Goal: Task Accomplishment & Management: Manage account settings

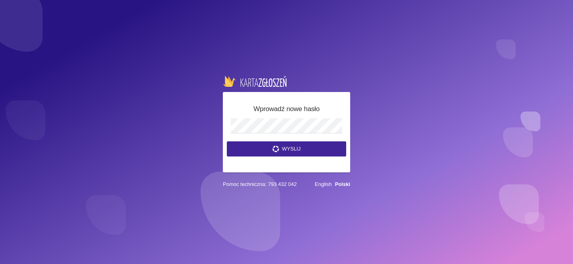
click at [296, 147] on button "Wyslij" at bounding box center [286, 148] width 119 height 15
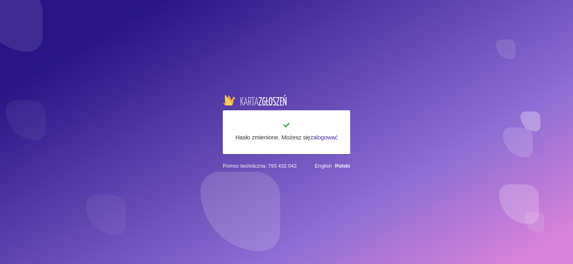
click at [320, 138] on link "zalogować" at bounding box center [323, 137] width 27 height 7
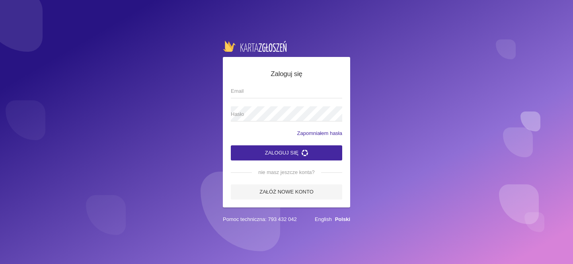
click at [279, 90] on span "Email" at bounding box center [282, 91] width 103 height 8
click at [279, 90] on input "Email" at bounding box center [286, 90] width 111 height 15
click at [302, 95] on input "Email" at bounding box center [286, 90] width 111 height 15
click at [325, 91] on input "Email" at bounding box center [286, 90] width 111 height 15
click at [268, 84] on label "Email" at bounding box center [286, 90] width 111 height 15
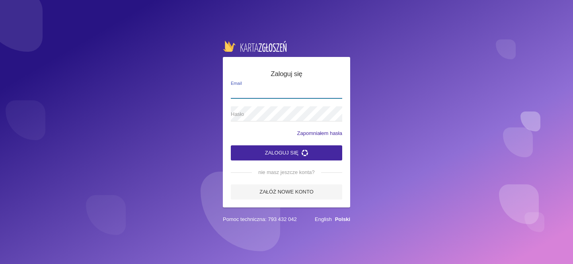
click at [268, 84] on input "Email" at bounding box center [286, 90] width 111 height 15
type input "[EMAIL_ADDRESS][DOMAIN_NAME]"
click at [269, 152] on button "Zaloguj się" at bounding box center [286, 152] width 111 height 15
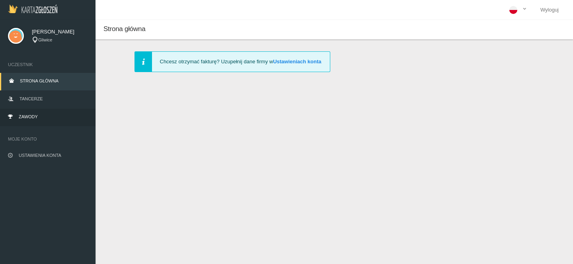
click at [24, 111] on link "Zawody" at bounding box center [47, 118] width 95 height 18
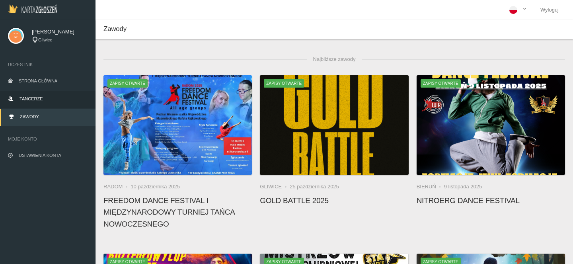
click at [21, 100] on span "Tancerze" at bounding box center [30, 98] width 23 height 5
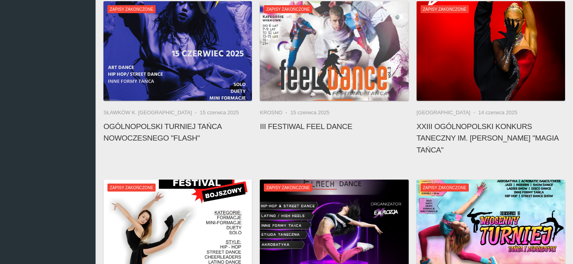
scroll to position [782, 0]
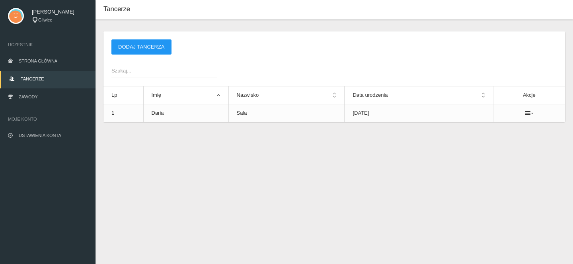
scroll to position [20, 0]
click at [27, 137] on span "Ustawienia konta" at bounding box center [40, 135] width 43 height 5
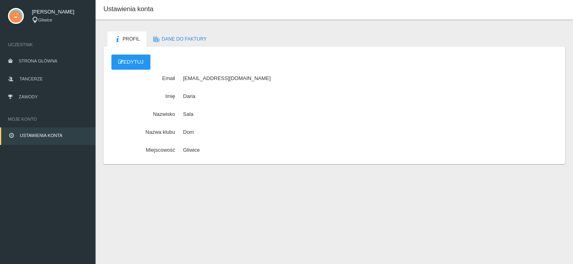
click at [16, 14] on img at bounding box center [16, 16] width 16 height 16
click at [41, 14] on span "[PERSON_NAME]" at bounding box center [60, 12] width 56 height 8
click at [33, 131] on link "Ustawienia konta" at bounding box center [47, 136] width 95 height 18
click at [35, 58] on span "Strona główna" at bounding box center [38, 60] width 39 height 5
